Goal: Task Accomplishment & Management: Manage account settings

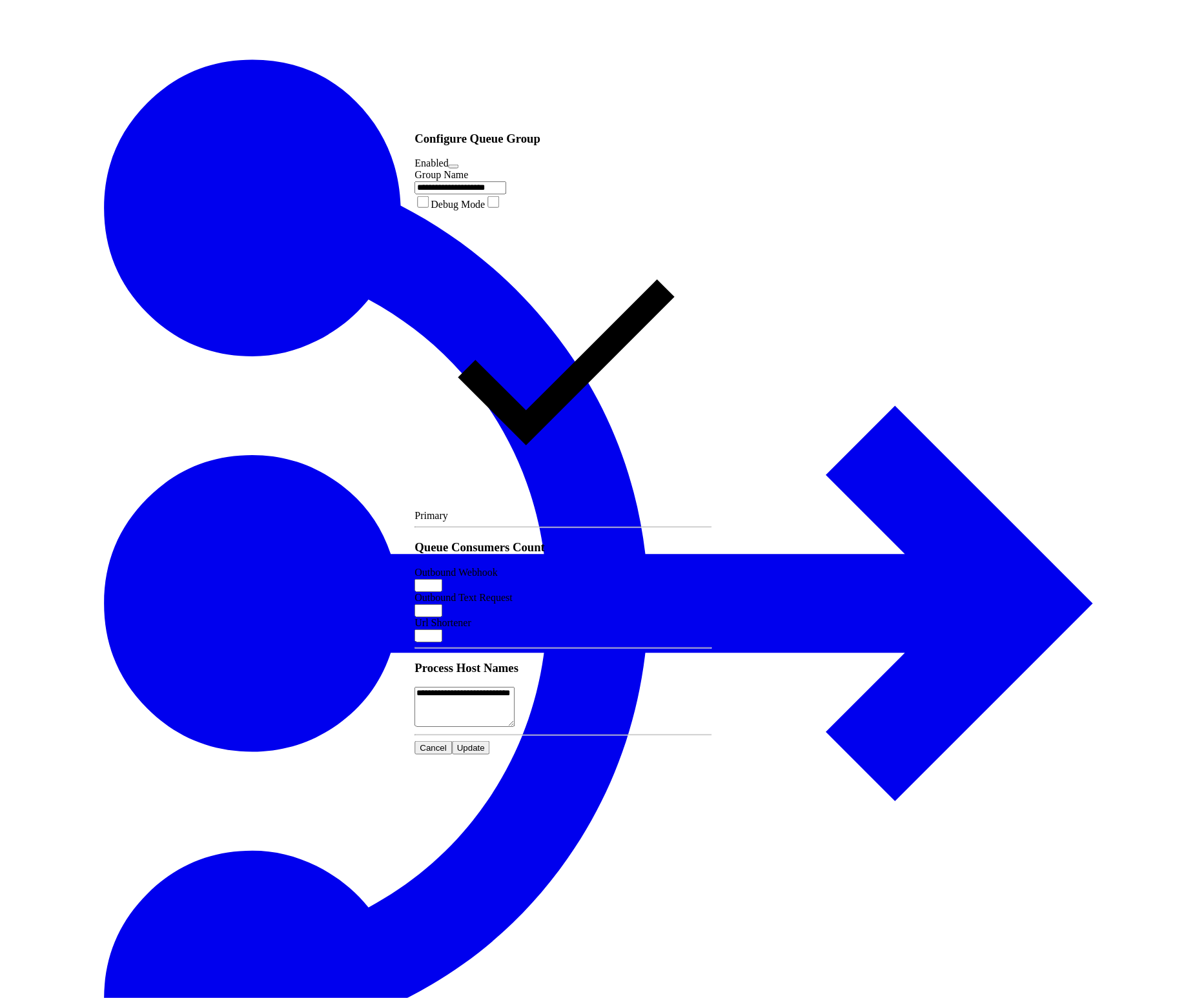
click at [452, 741] on button "Cancel" at bounding box center [433, 748] width 37 height 14
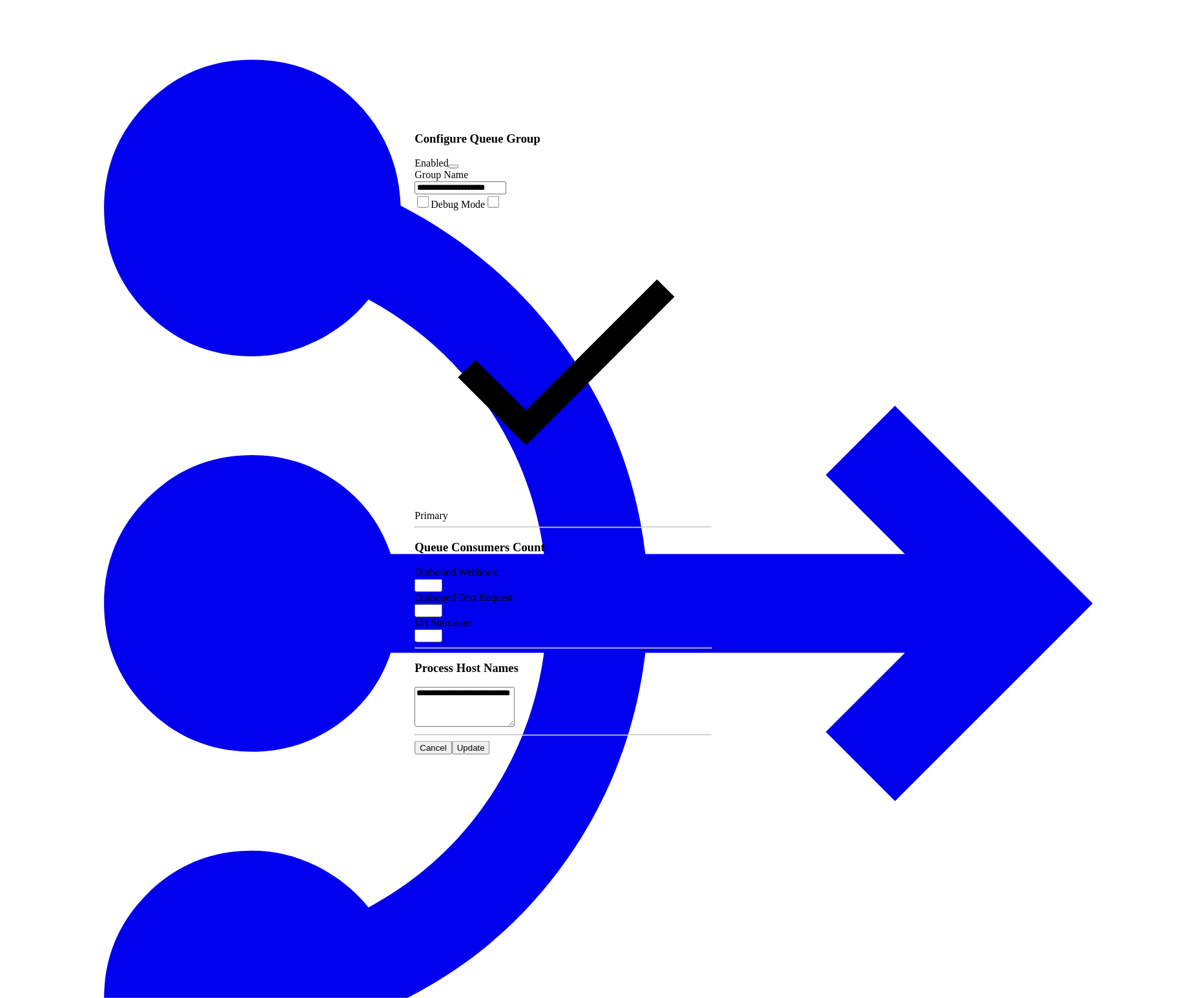
click at [447, 743] on span "Cancel" at bounding box center [433, 748] width 27 height 10
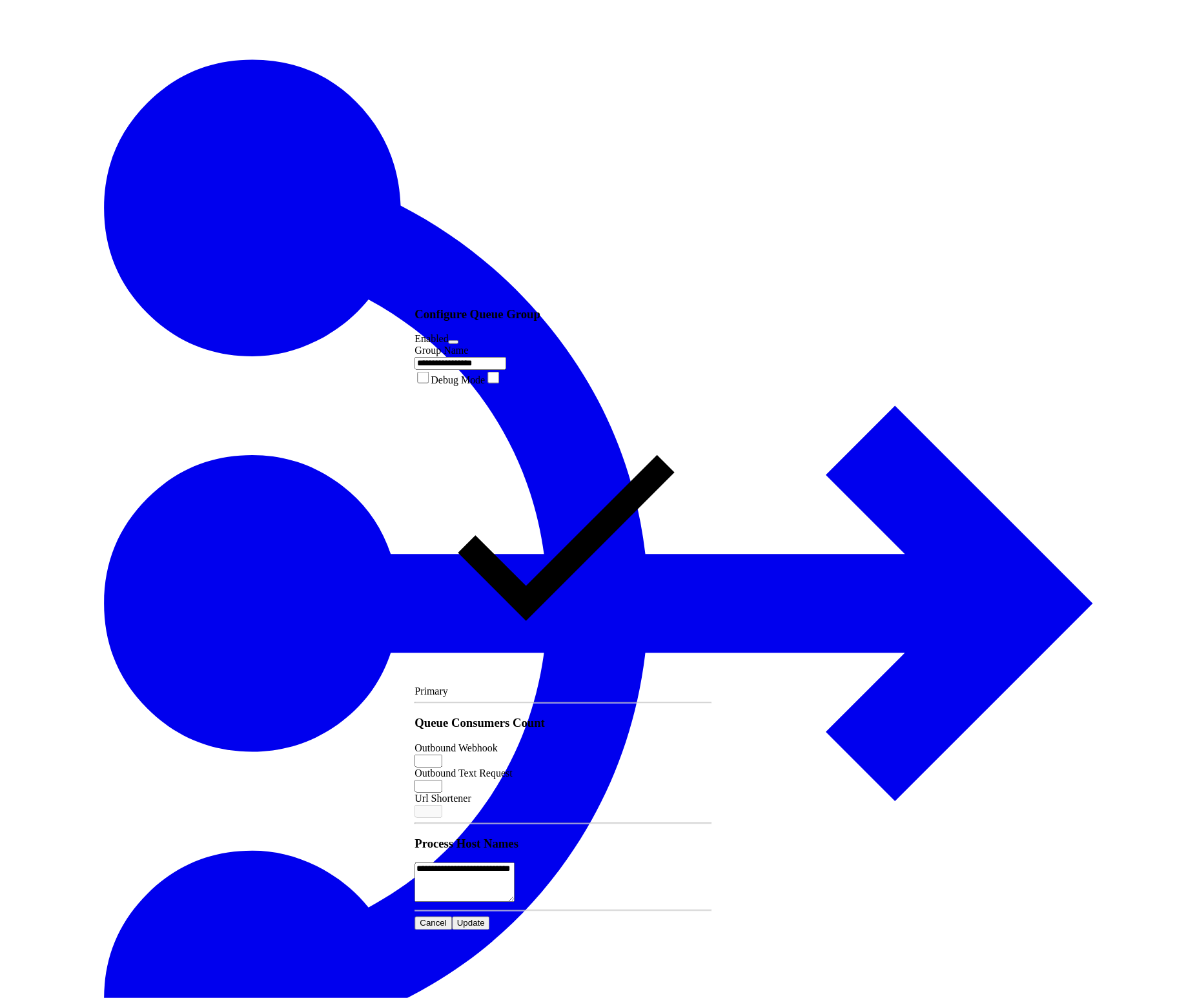
click at [452, 917] on button "Cancel" at bounding box center [433, 924] width 37 height 14
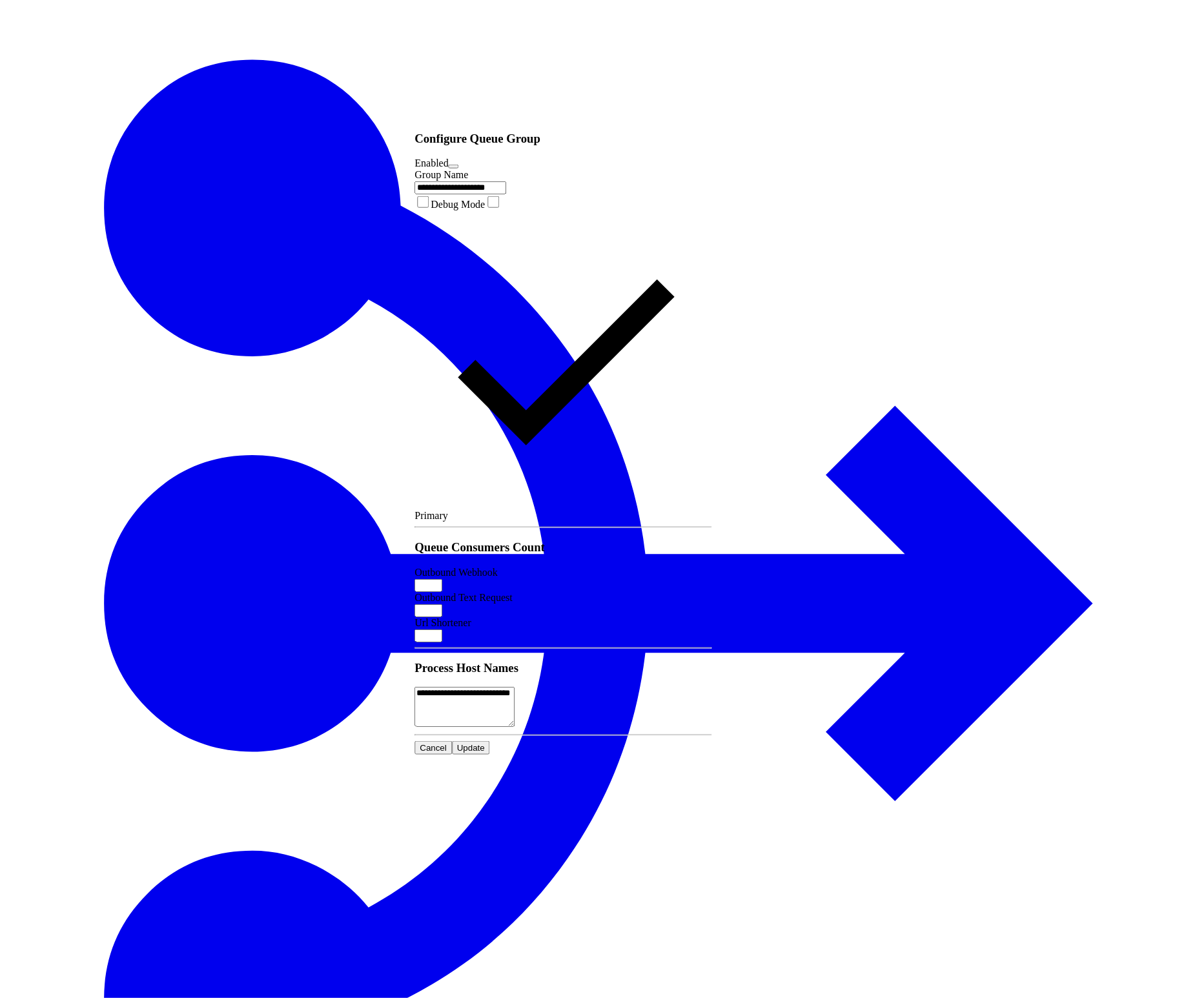
click at [452, 741] on button "Cancel" at bounding box center [433, 748] width 37 height 14
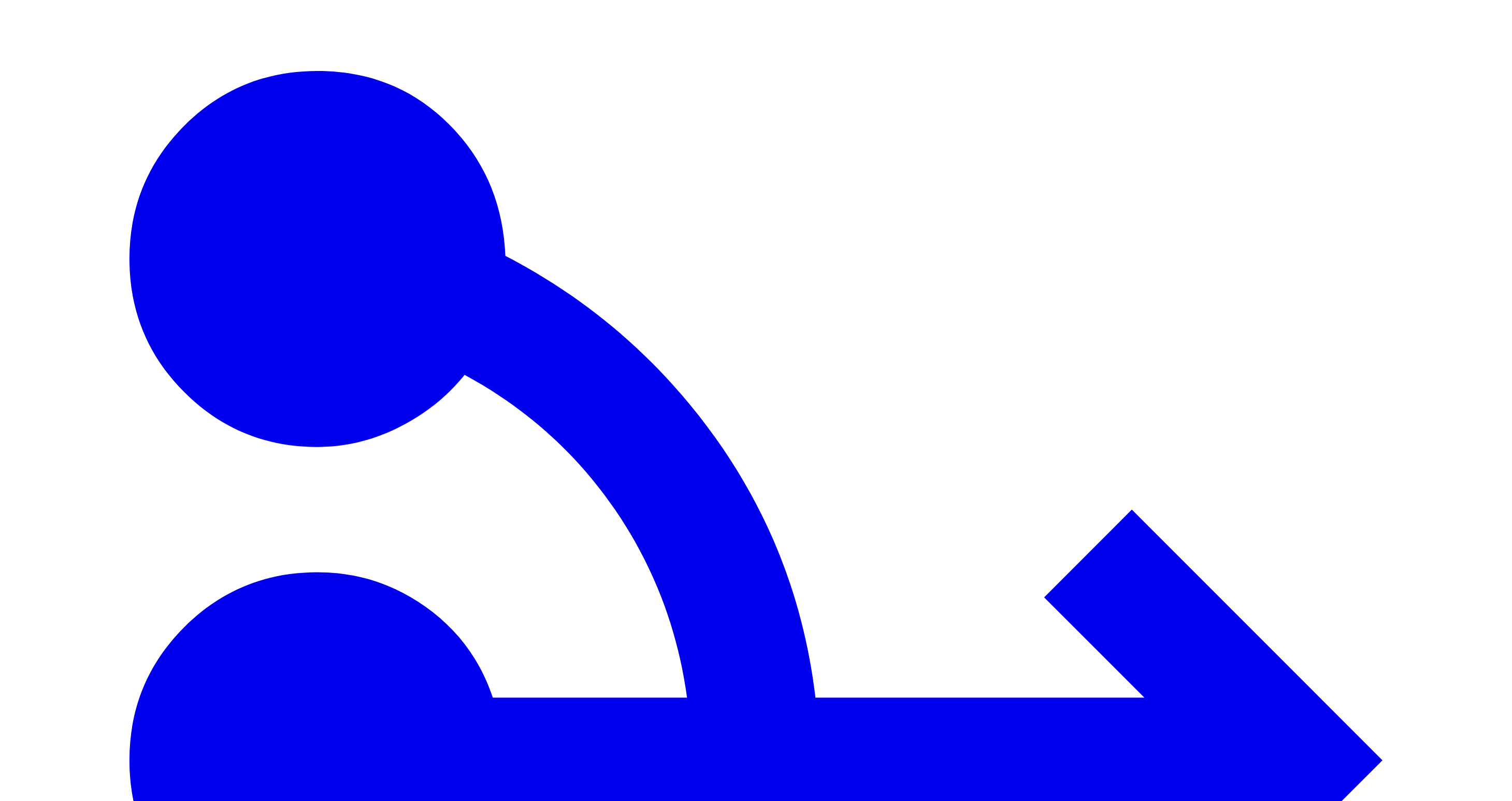
click at [19, 31] on icon "Navigate to System" at bounding box center [756, 760] width 1504 height 1505
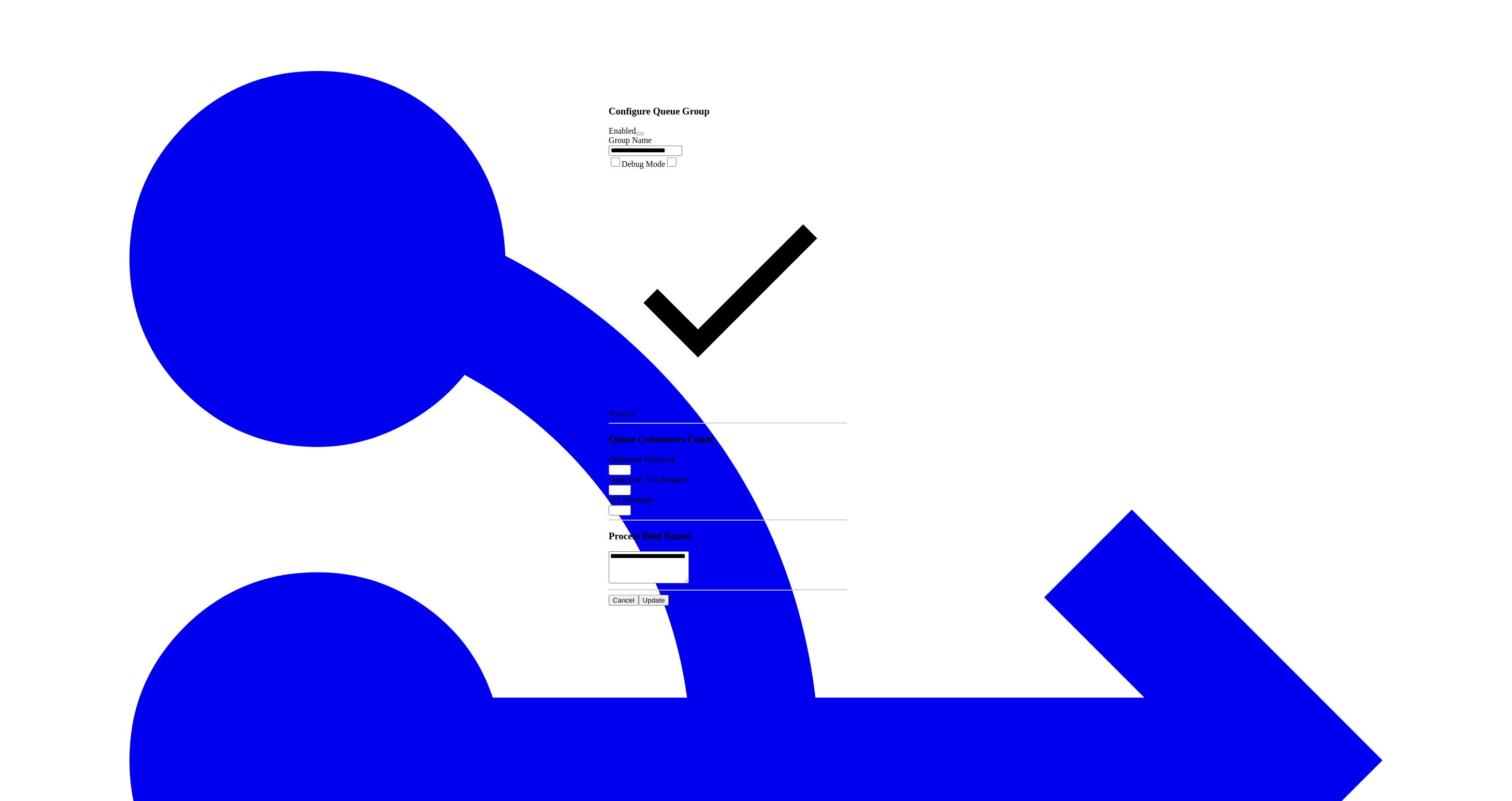
click at [631, 506] on input "*" at bounding box center [620, 510] width 22 height 10
type input "*"
click at [665, 596] on span "Update" at bounding box center [654, 600] width 22 height 8
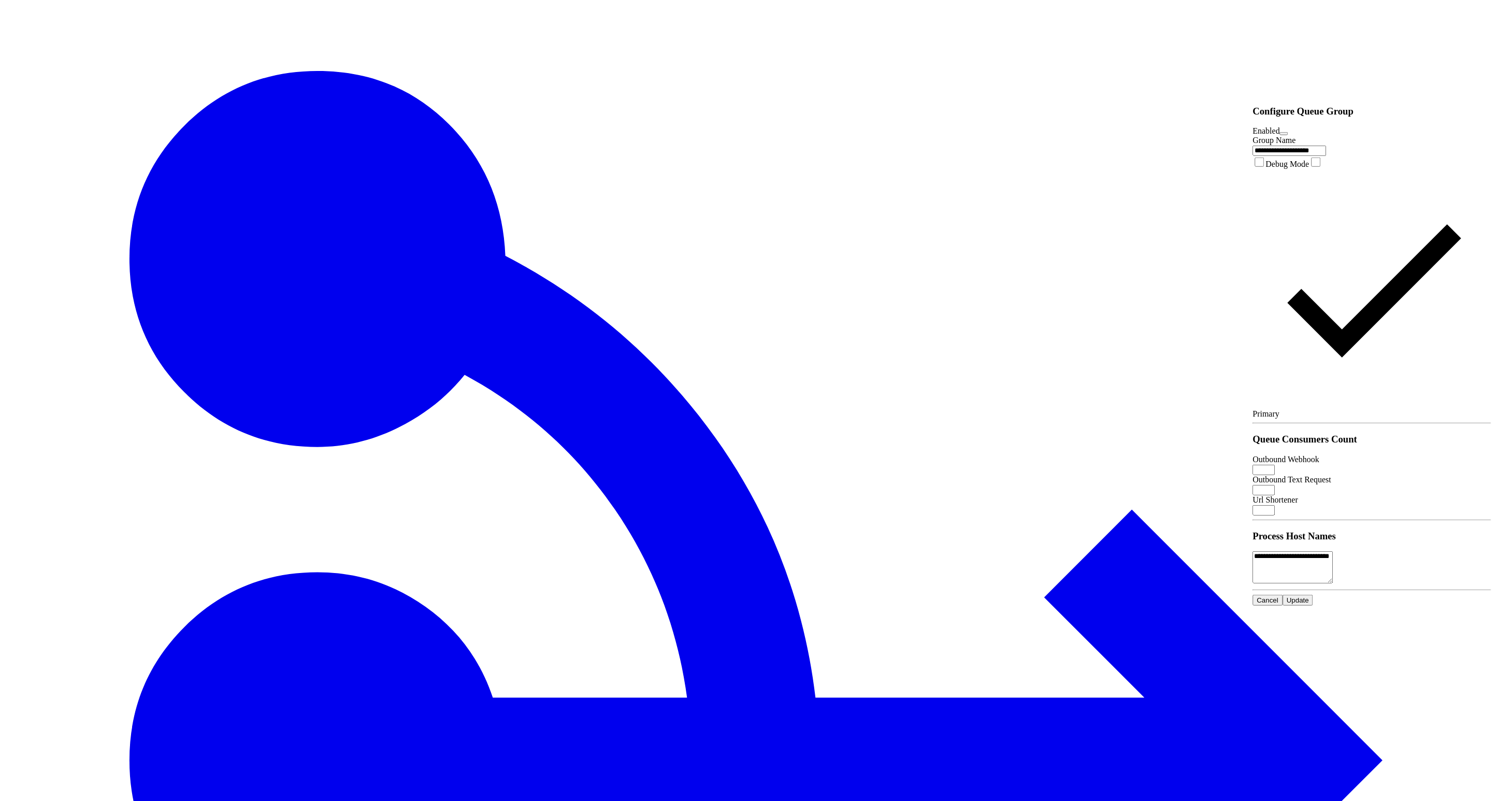
click at [1275, 506] on input "*" at bounding box center [1263, 510] width 22 height 10
type input "*"
click at [1309, 596] on span "Update" at bounding box center [1298, 600] width 22 height 8
